Goal: Go to known website: Access a specific website the user already knows

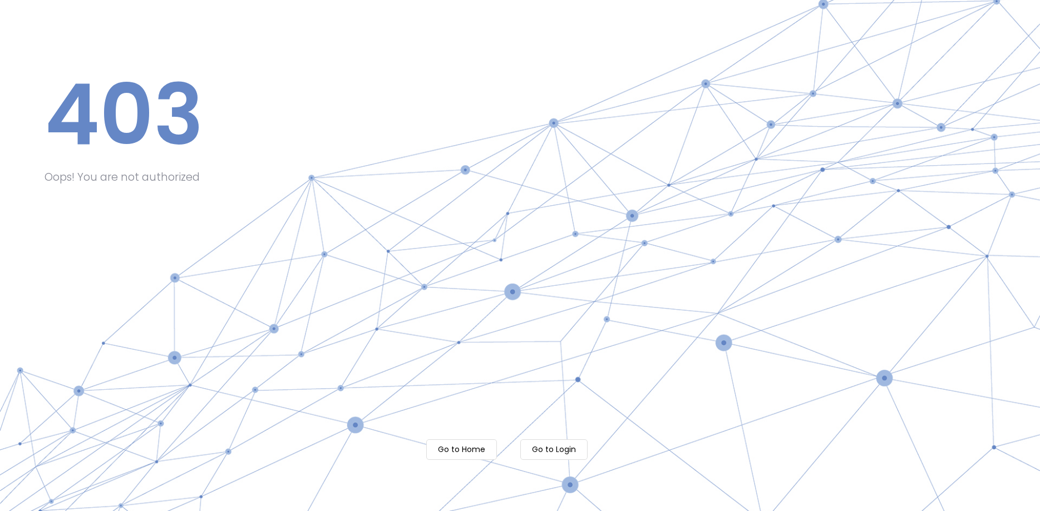
click at [558, 454] on m-button "Go to Login" at bounding box center [553, 450] width 67 height 21
click at [557, 445] on m-button "Go to Login" at bounding box center [553, 450] width 67 height 21
click at [460, 451] on m-button "Go to Home" at bounding box center [461, 450] width 71 height 21
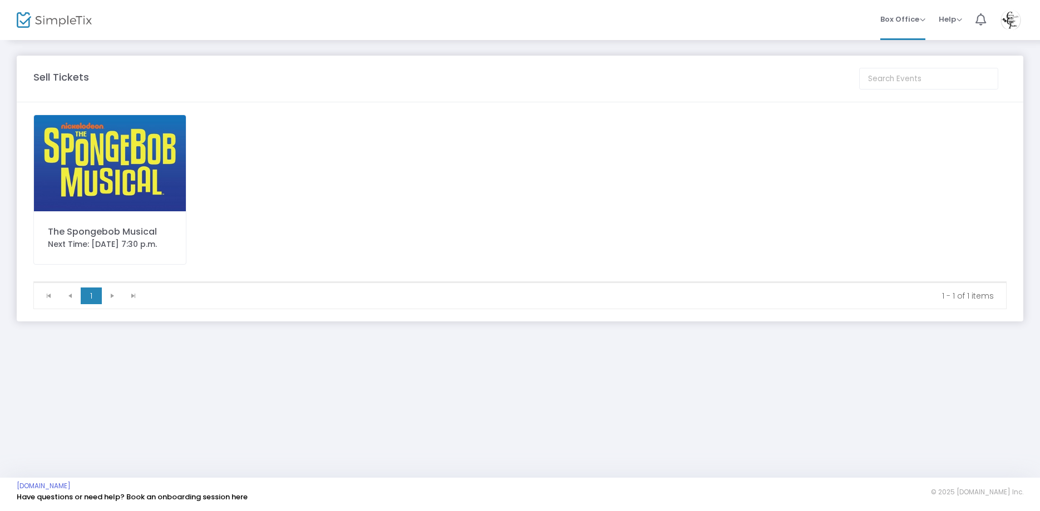
click at [112, 165] on img at bounding box center [110, 163] width 152 height 96
